Goal: Information Seeking & Learning: Learn about a topic

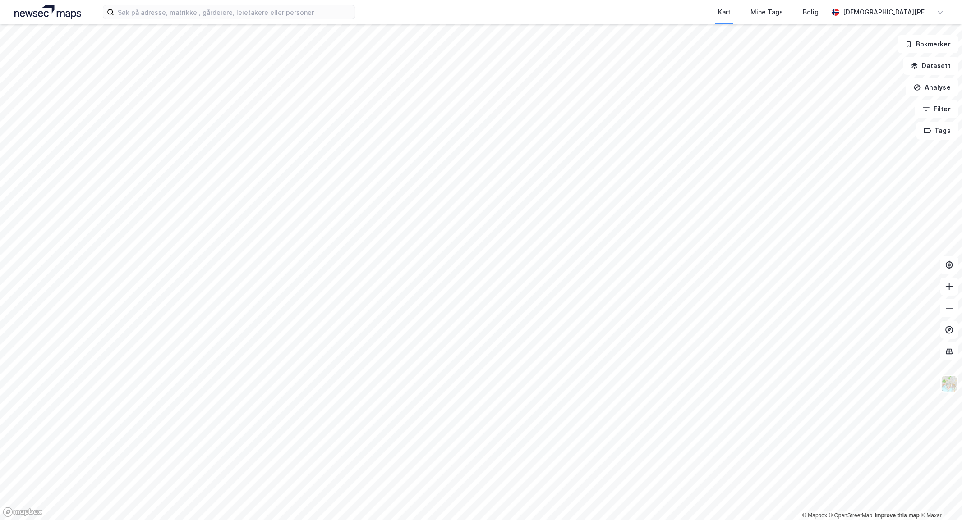
click at [259, 520] on html "Kart Mine Tags Bolig [PERSON_NAME] © Mapbox © OpenStreetMap Improve this map © …" at bounding box center [481, 260] width 962 height 520
click at [659, 21] on div "Kart Mine Tags Bolig [PERSON_NAME] © Mapbox © OpenStreetMap Improve this map © …" at bounding box center [481, 260] width 962 height 520
click at [340, 8] on div "Kart Mine Tags Bolig [PERSON_NAME] © Mapbox © OpenStreetMap Improve this map © …" at bounding box center [481, 260] width 962 height 520
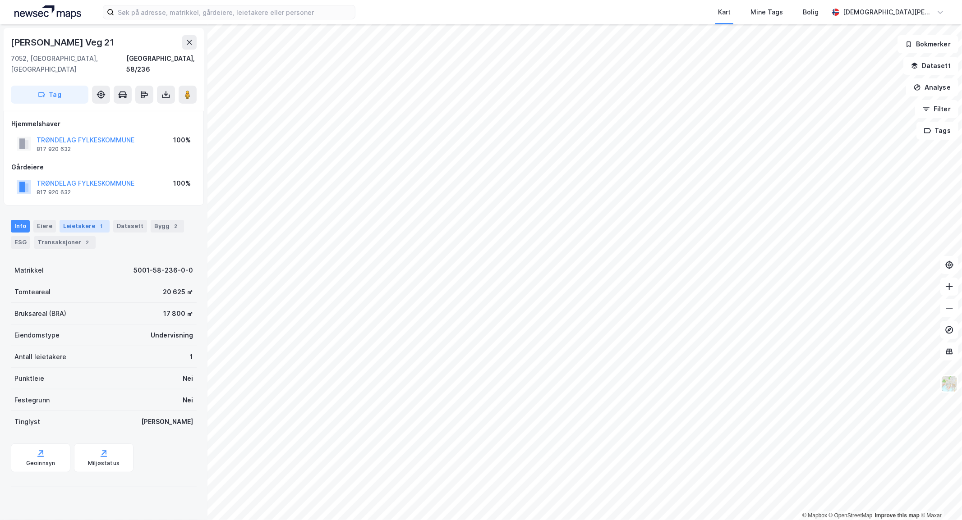
click at [70, 220] on div "Leietakere 1" at bounding box center [85, 226] width 50 height 13
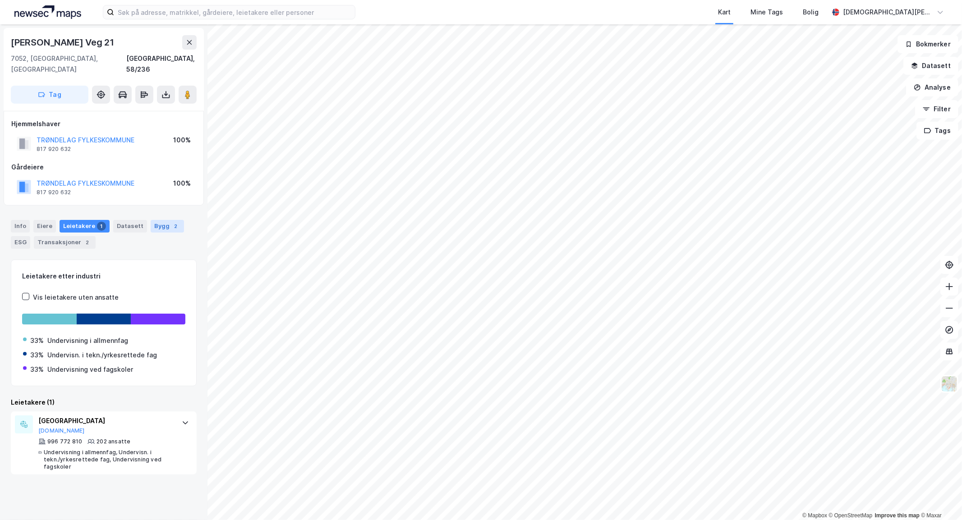
click at [171, 222] on div "2" at bounding box center [175, 226] width 9 height 9
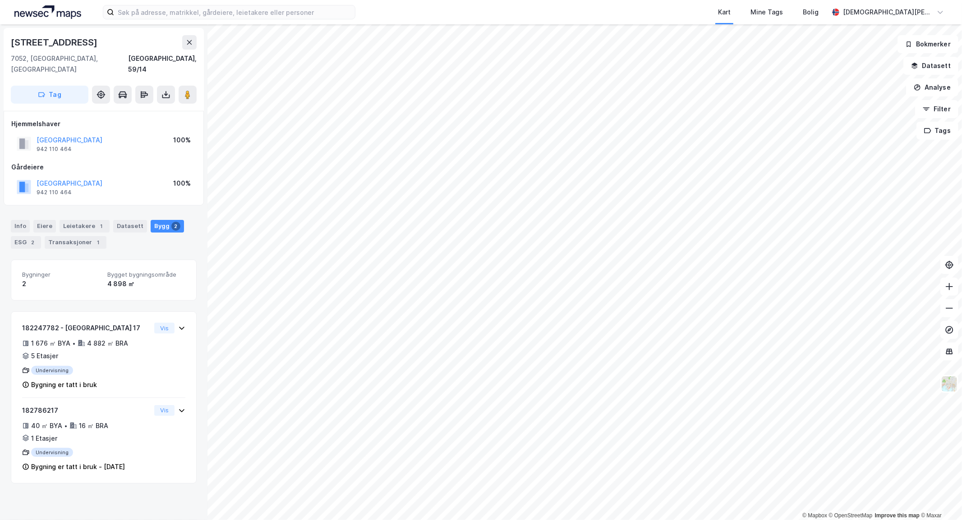
click at [740, 0] on html "Kart Mine Tags Bolig [PERSON_NAME] © Mapbox © OpenStreetMap Improve this map © …" at bounding box center [481, 260] width 962 height 520
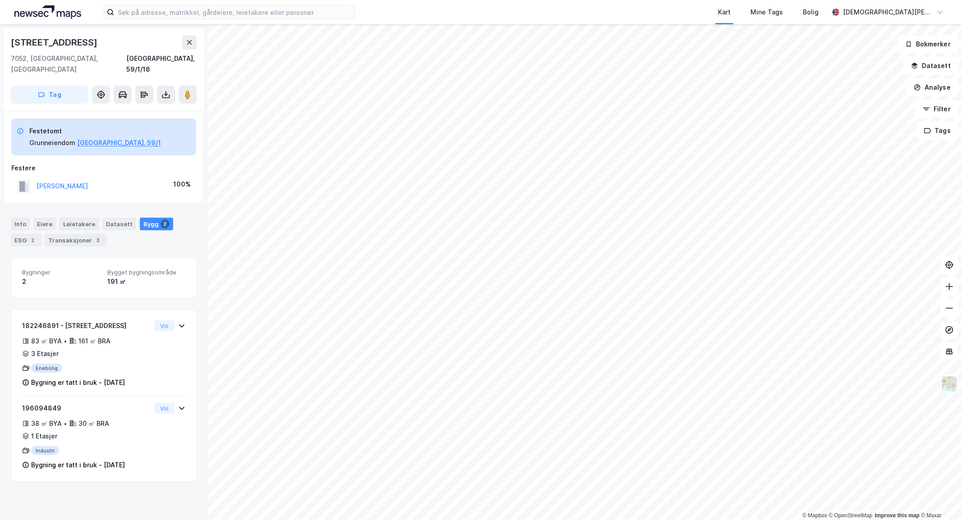
click at [367, 0] on html "Kart Mine Tags Bolig [PERSON_NAME] © Mapbox © OpenStreetMap Improve this map © …" at bounding box center [481, 260] width 962 height 520
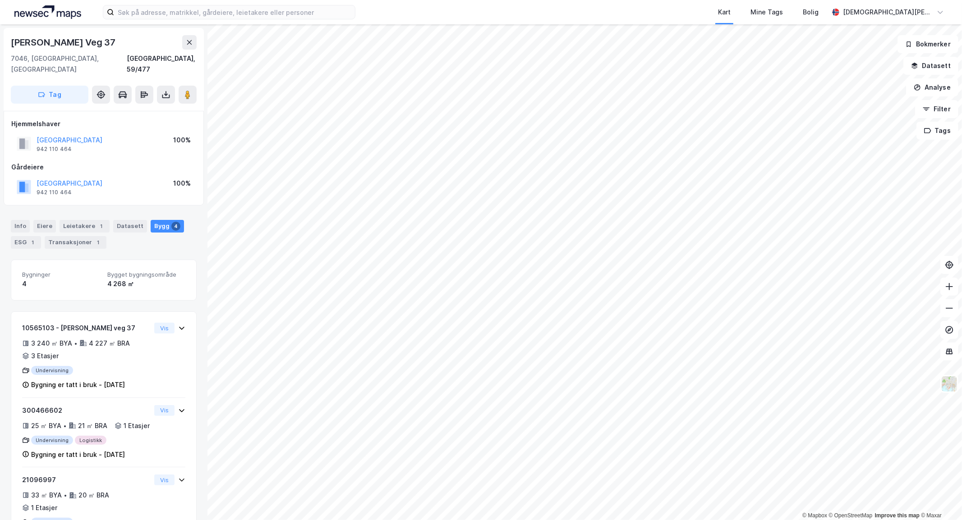
click at [442, 520] on html "Kart Mine Tags Bolig [PERSON_NAME] © Mapbox © OpenStreetMap Improve this map © …" at bounding box center [481, 260] width 962 height 520
